Goal: Obtain resource: Download file/media

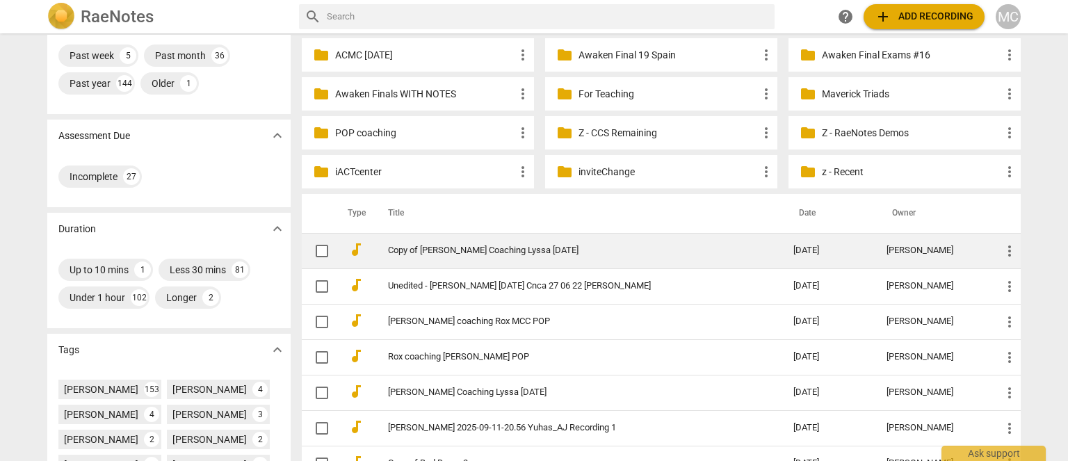
scroll to position [209, 0]
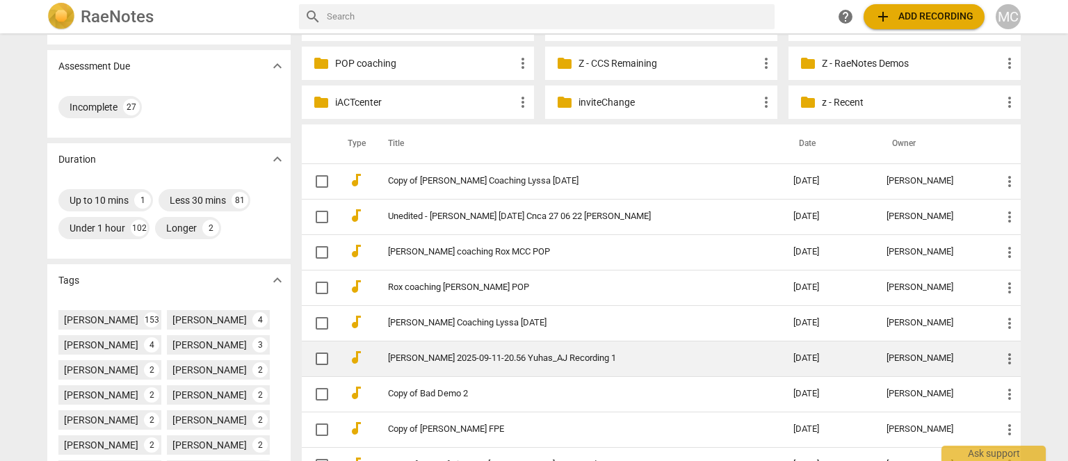
click at [453, 354] on link "[PERSON_NAME] 2025-09-11-20.56 Yuhas_AJ Recording 1" at bounding box center [565, 358] width 355 height 10
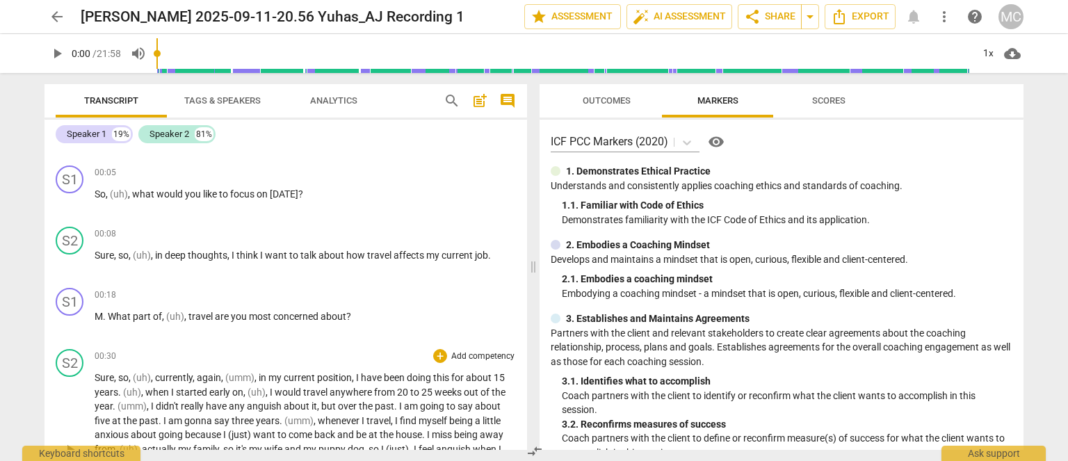
scroll to position [278, 0]
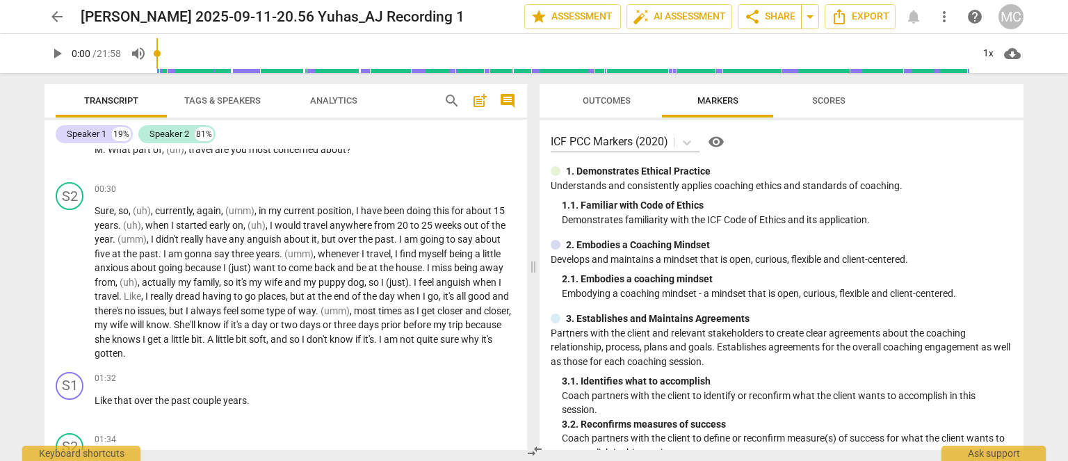
click at [440, 111] on div "search post_add comment" at bounding box center [479, 100] width 83 height 33
click at [453, 107] on span "search" at bounding box center [452, 100] width 17 height 17
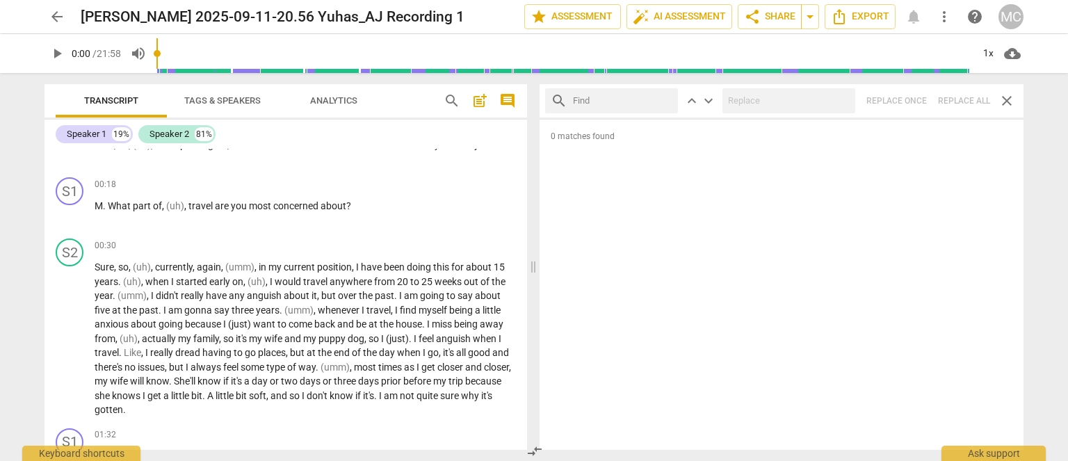
scroll to position [0, 0]
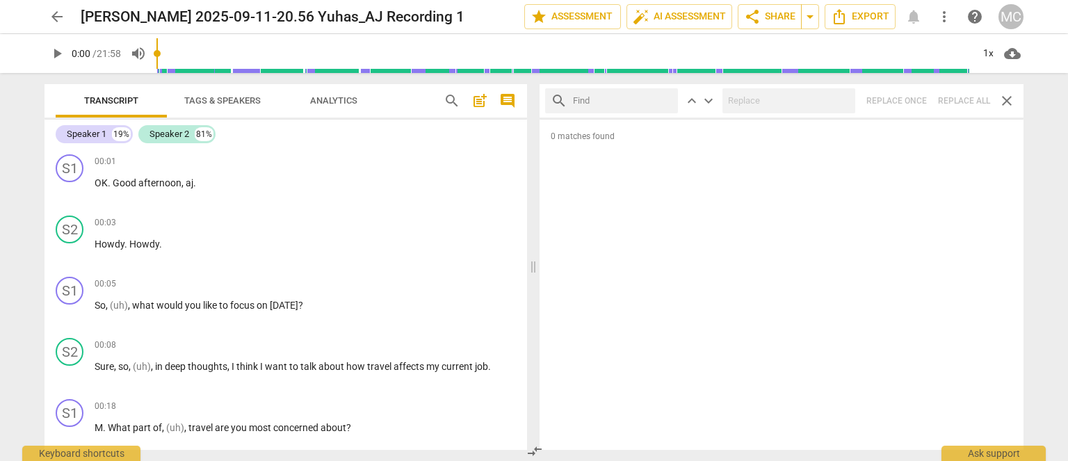
click at [233, 99] on span "Tags & Speakers" at bounding box center [222, 100] width 76 height 10
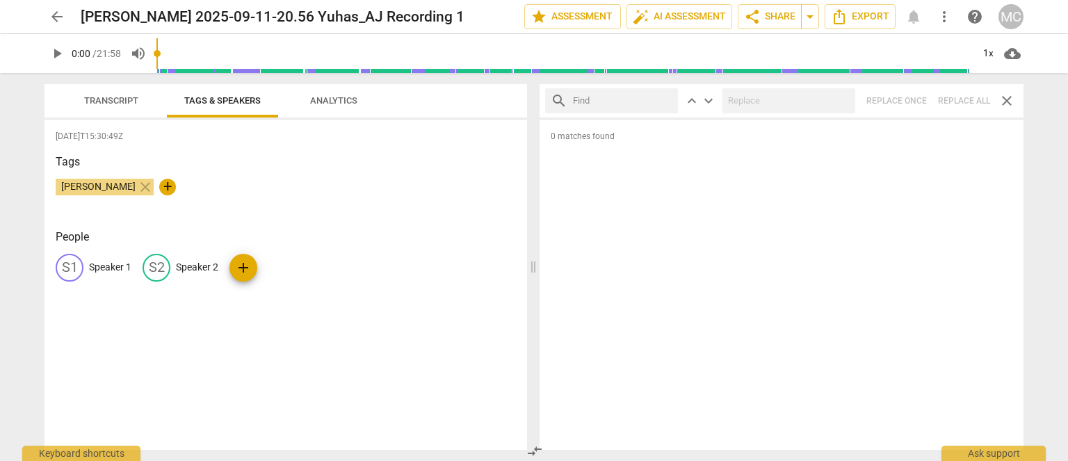
click at [113, 267] on p "Speaker 1" at bounding box center [110, 267] width 42 height 15
type input "Coach"
click at [282, 272] on p "Speaker 2" at bounding box center [287, 267] width 42 height 15
type input "Client"
click at [130, 94] on span "Transcript" at bounding box center [111, 101] width 88 height 19
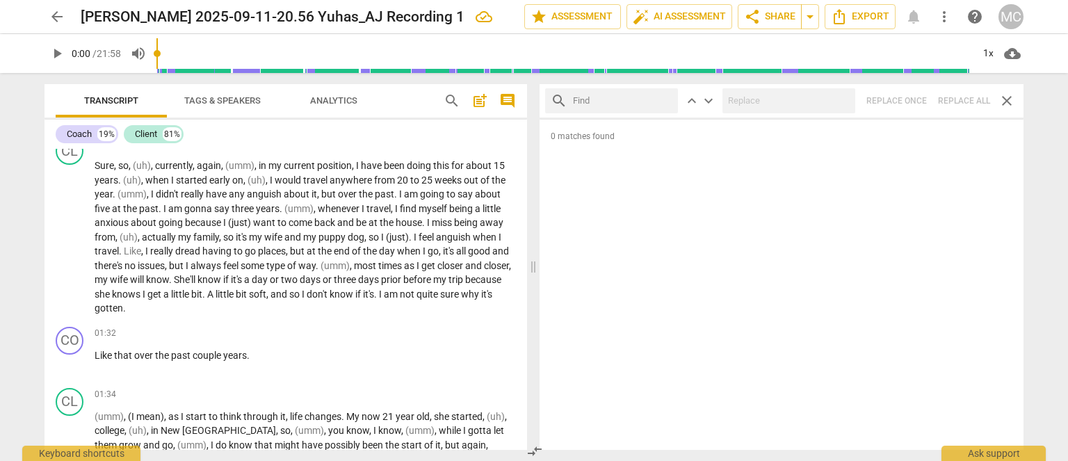
scroll to position [139, 0]
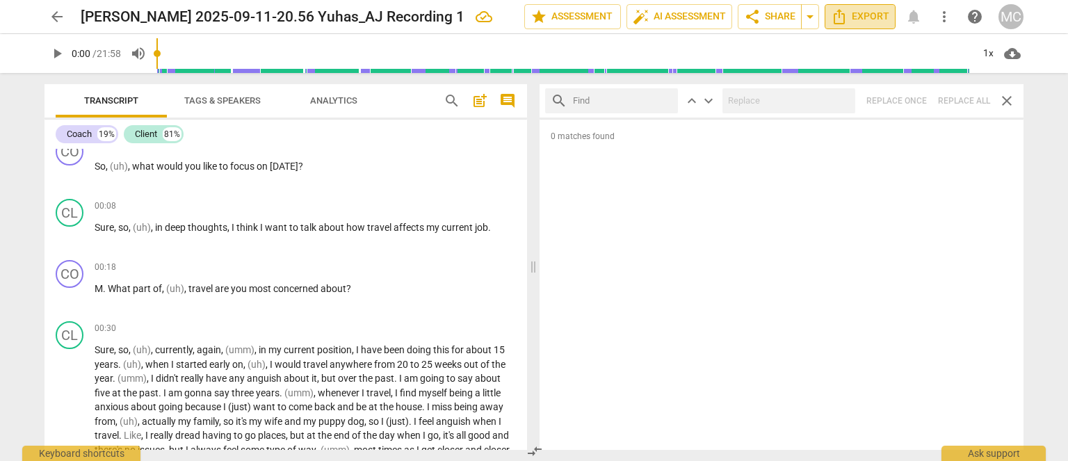
click at [845, 17] on icon "Export" at bounding box center [839, 16] width 17 height 17
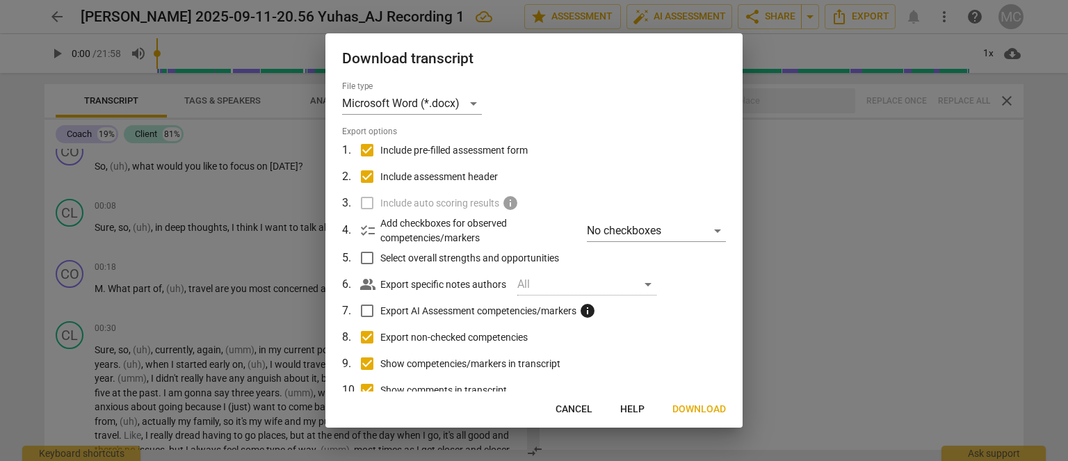
click at [720, 412] on span "Download" at bounding box center [699, 409] width 54 height 14
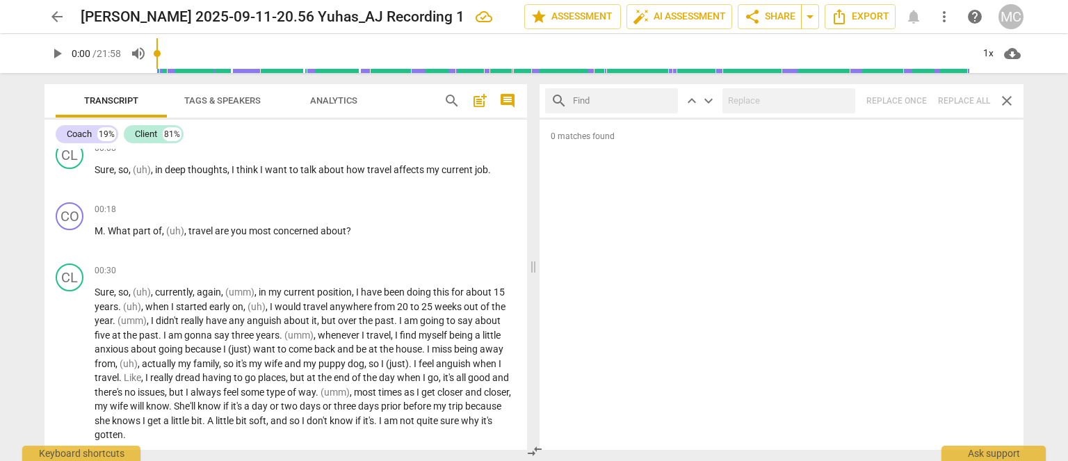
scroll to position [209, 0]
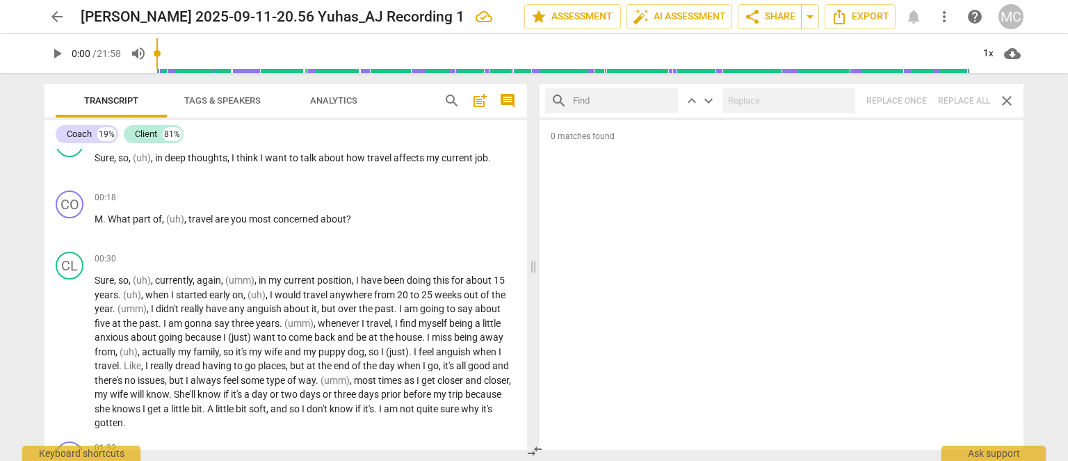
click at [53, 52] on span "play_arrow" at bounding box center [57, 53] width 17 height 17
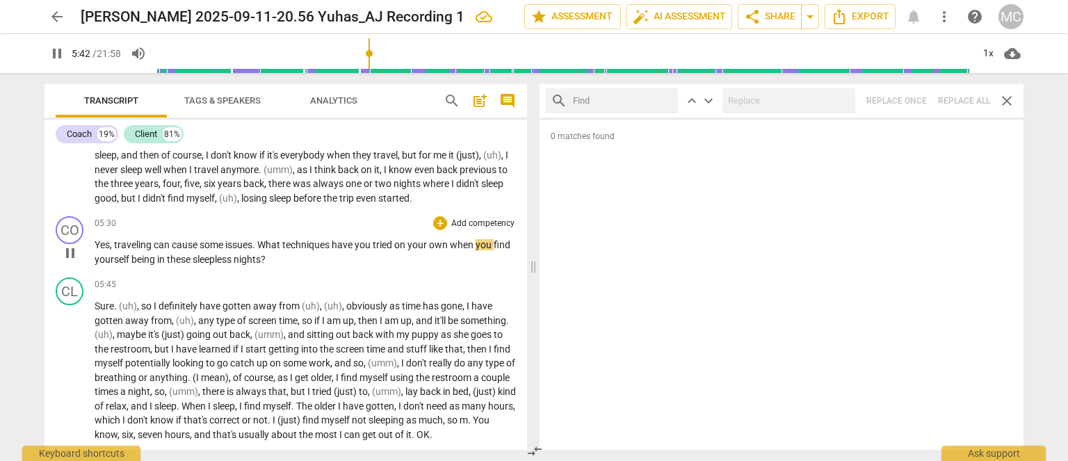
scroll to position [1257, 0]
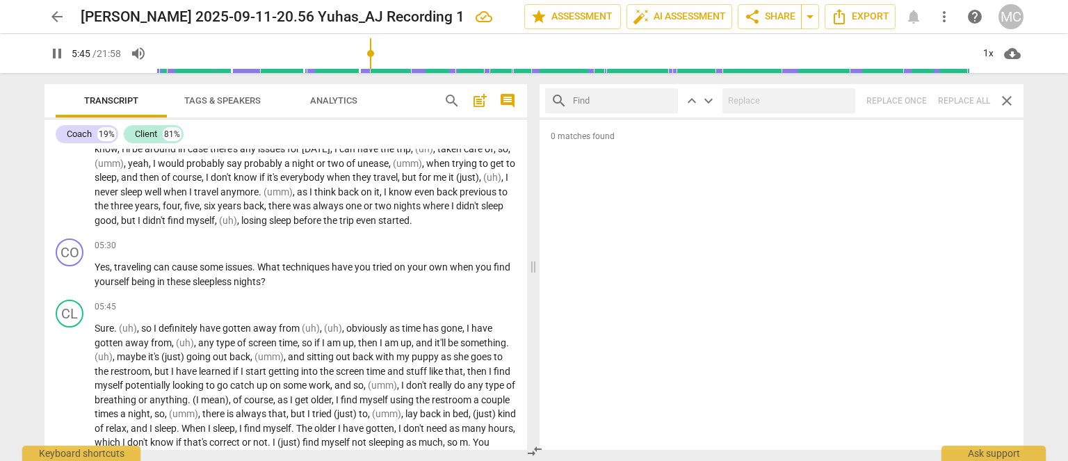
click at [58, 52] on span "pause" at bounding box center [57, 53] width 17 height 17
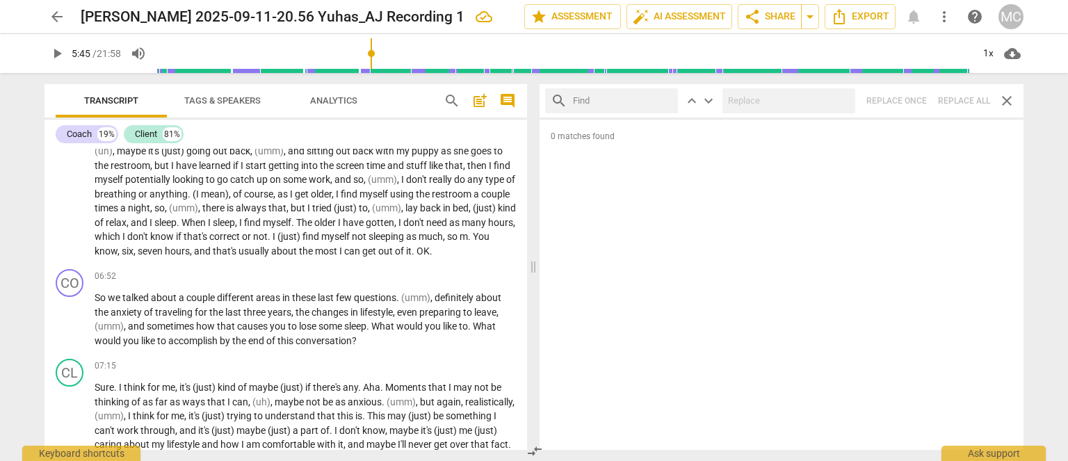
scroll to position [1465, 0]
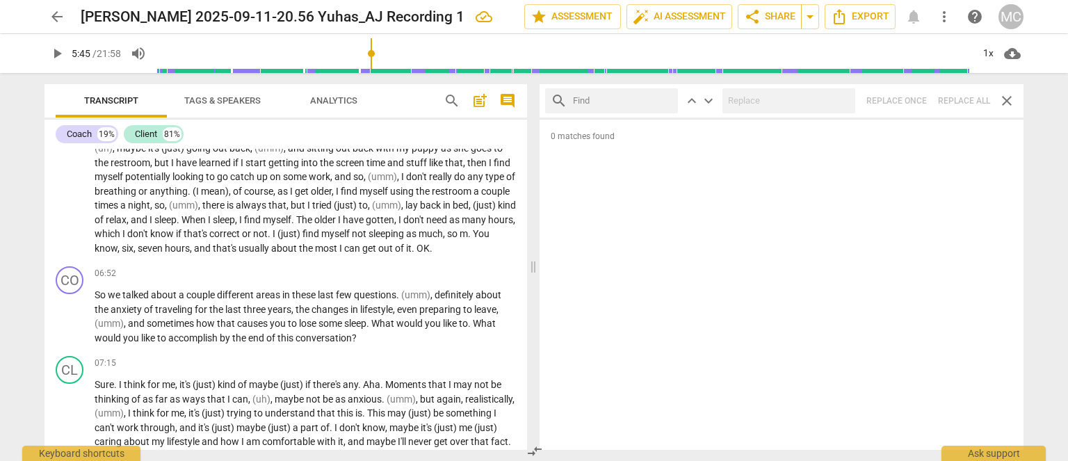
click at [42, 53] on div "play_arrow 5:45 / 21:58 volume_up 1x cloud_download" at bounding box center [534, 53] width 1046 height 39
click at [58, 52] on span "play_arrow" at bounding box center [57, 53] width 17 height 17
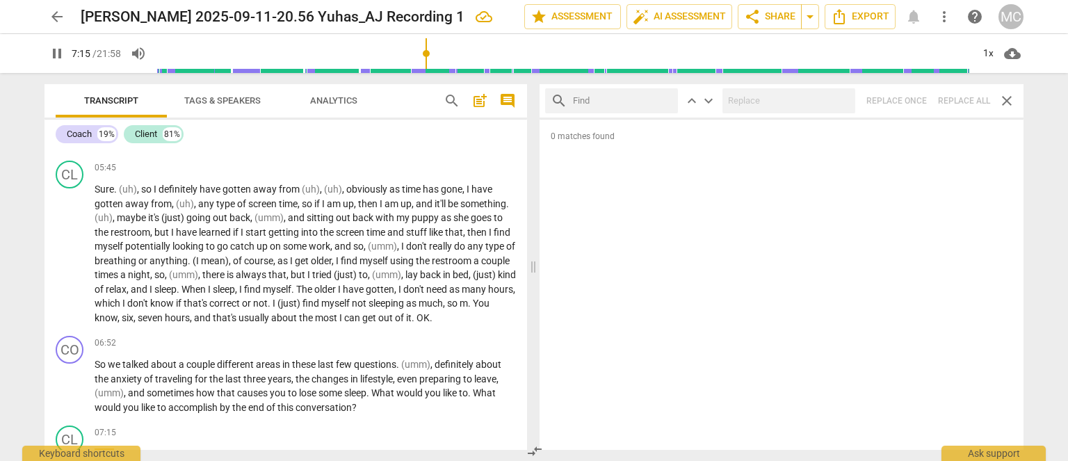
scroll to position [1704, 0]
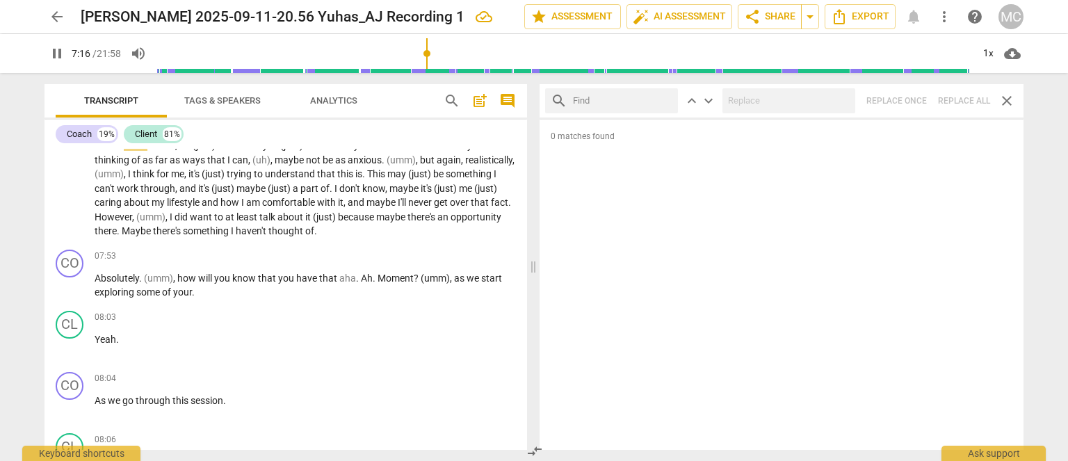
click at [58, 46] on span "pause" at bounding box center [57, 53] width 17 height 17
click at [254, 97] on span "Tags & Speakers" at bounding box center [222, 100] width 76 height 10
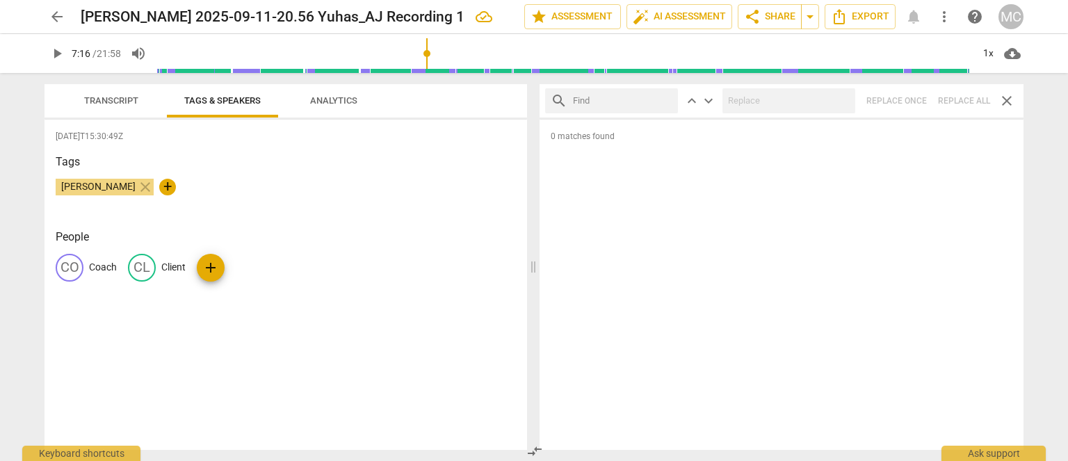
click at [318, 99] on span "Analytics" at bounding box center [333, 100] width 47 height 10
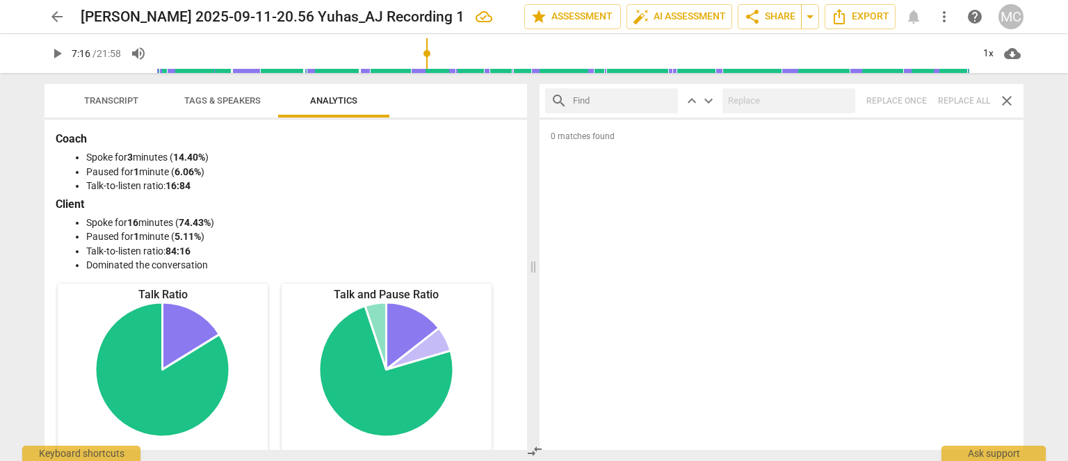
click at [124, 92] on span "Transcript" at bounding box center [111, 101] width 88 height 19
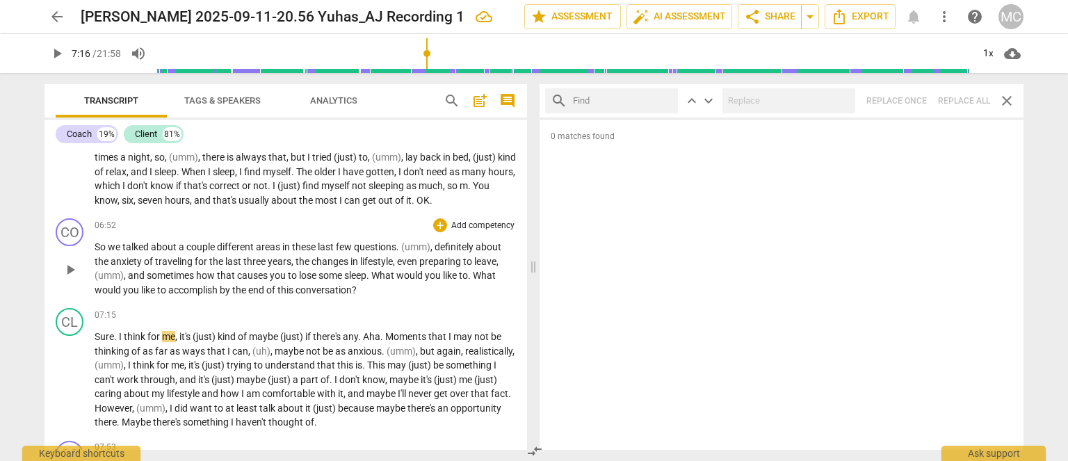
scroll to position [1496, 0]
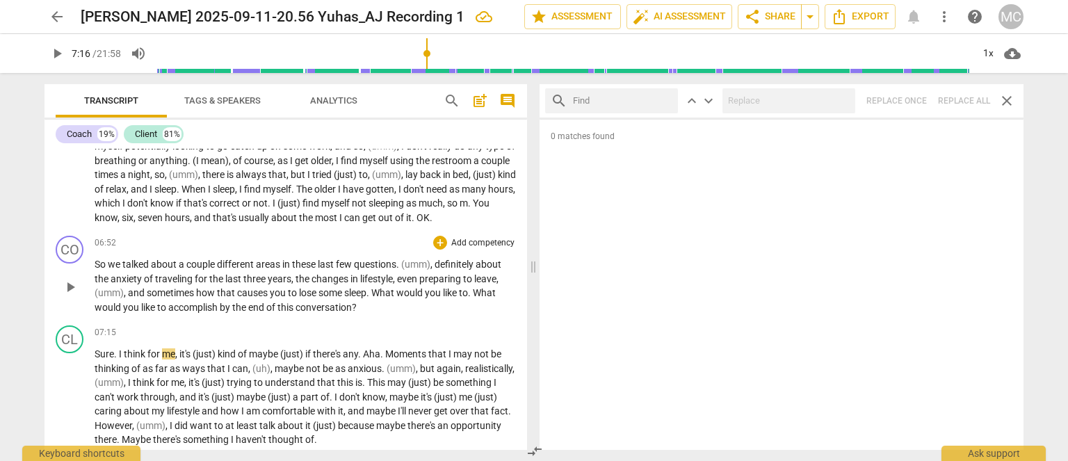
click at [209, 298] on span "how" at bounding box center [206, 292] width 21 height 11
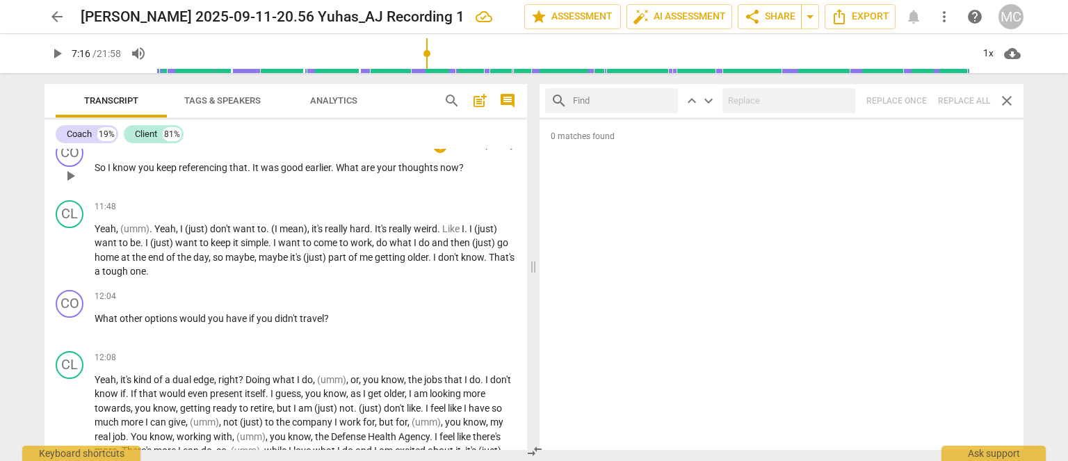
scroll to position [2678, 0]
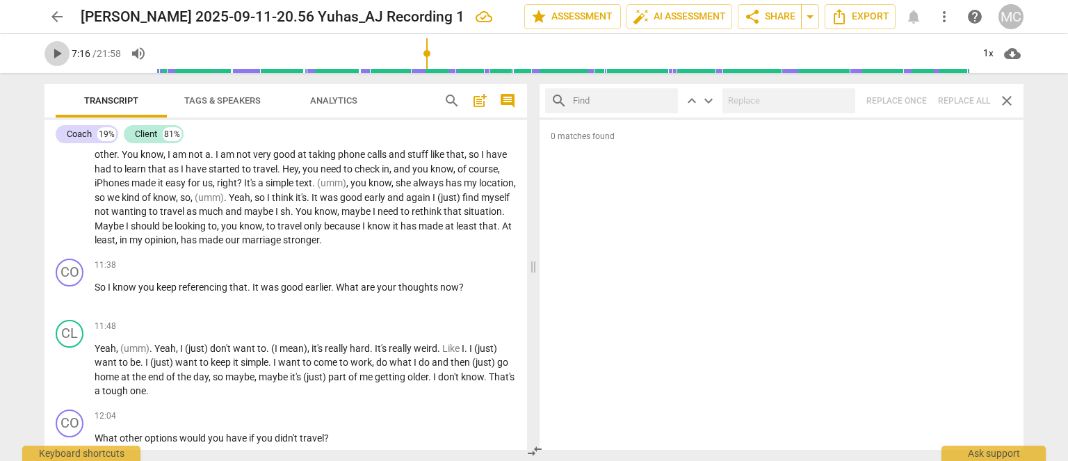
click at [65, 57] on span "play_arrow" at bounding box center [56, 53] width 25 height 17
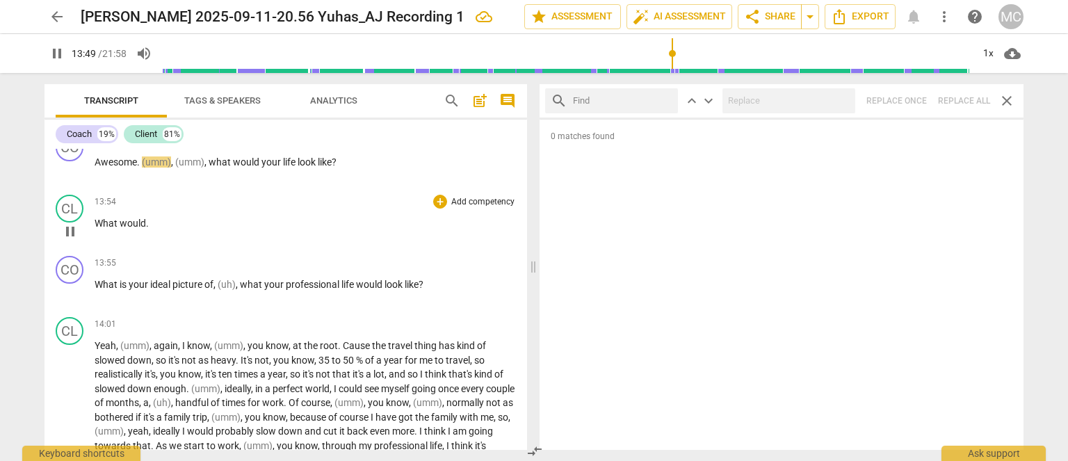
scroll to position [3295, 0]
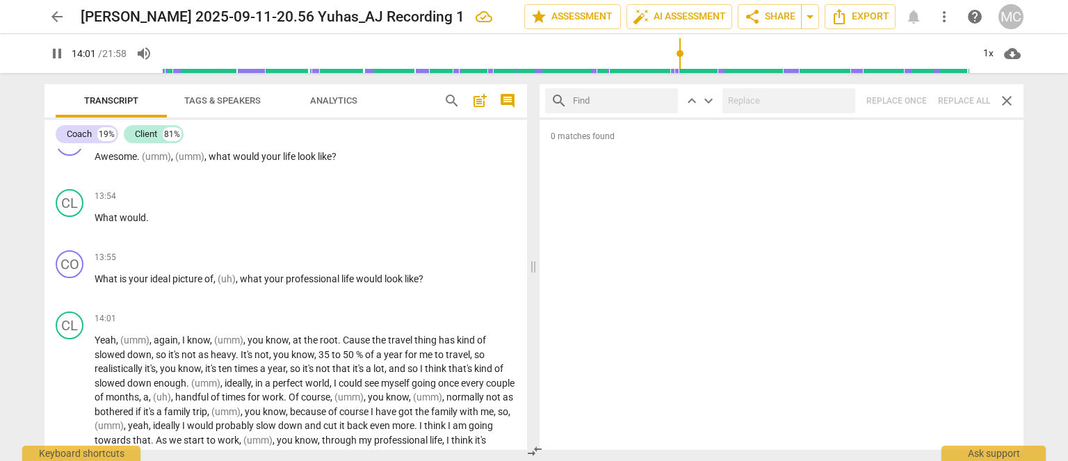
click at [50, 47] on span "pause" at bounding box center [57, 53] width 17 height 17
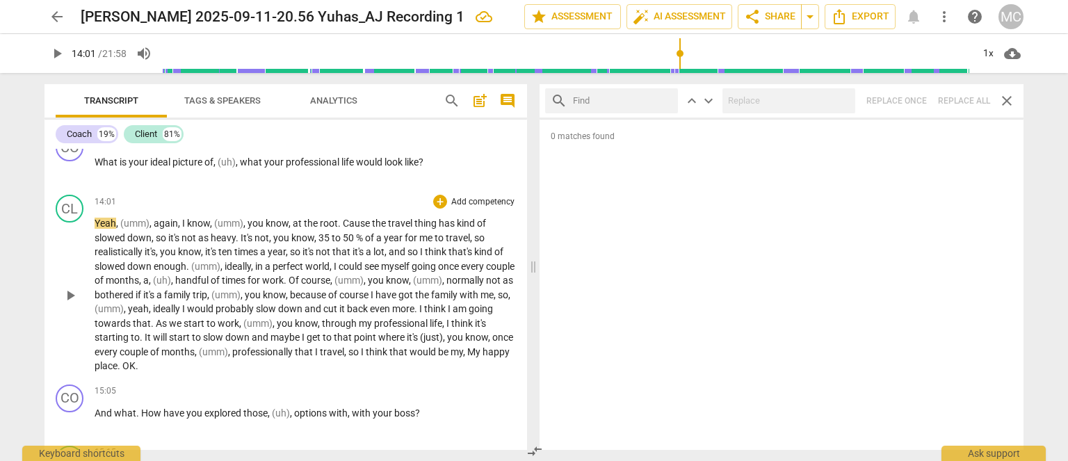
scroll to position [3434, 0]
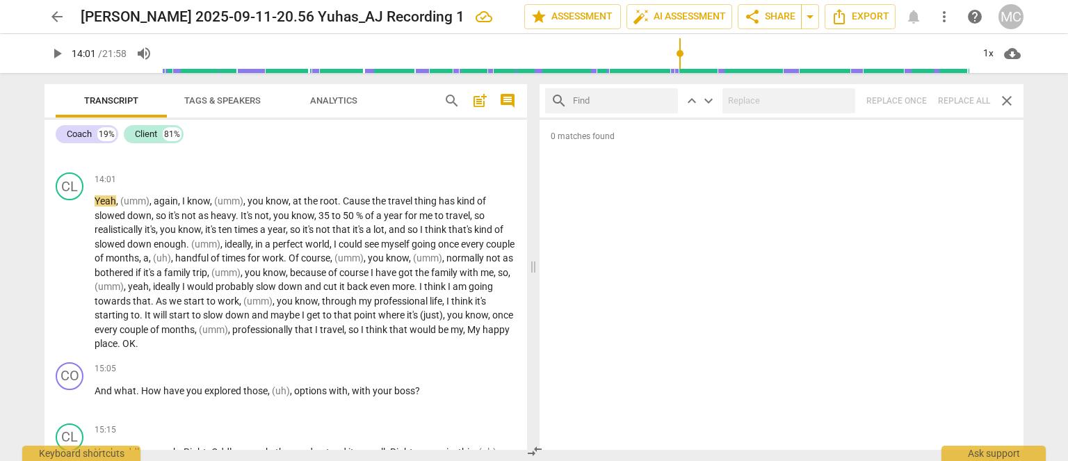
click at [57, 51] on span "play_arrow" at bounding box center [57, 53] width 17 height 17
type input "843"
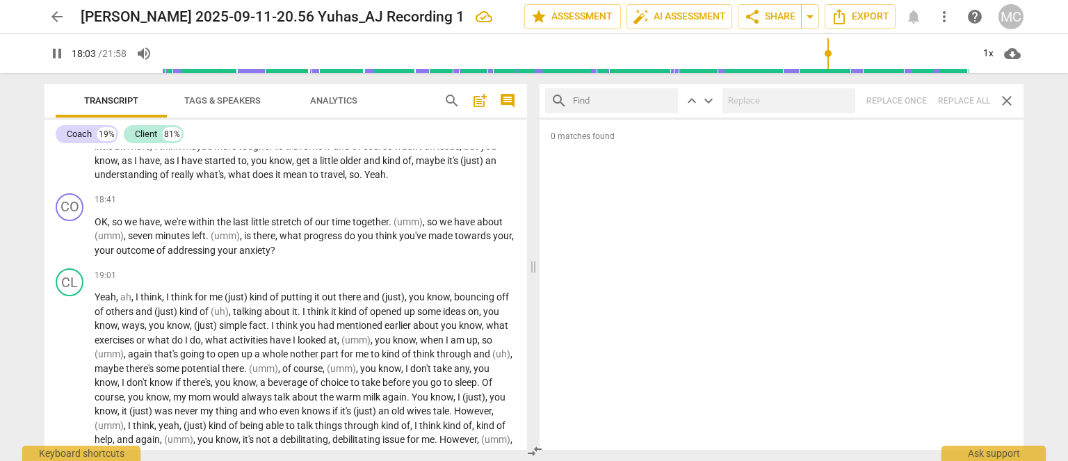
scroll to position [4276, 0]
click at [64, 52] on span "pause" at bounding box center [57, 53] width 17 height 17
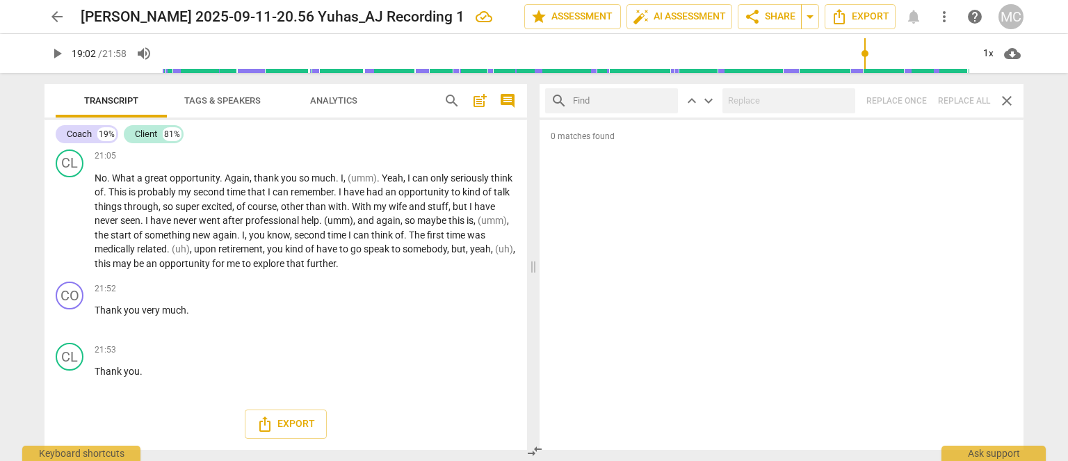
scroll to position [4899, 0]
type input "1143"
